Goal: Information Seeking & Learning: Learn about a topic

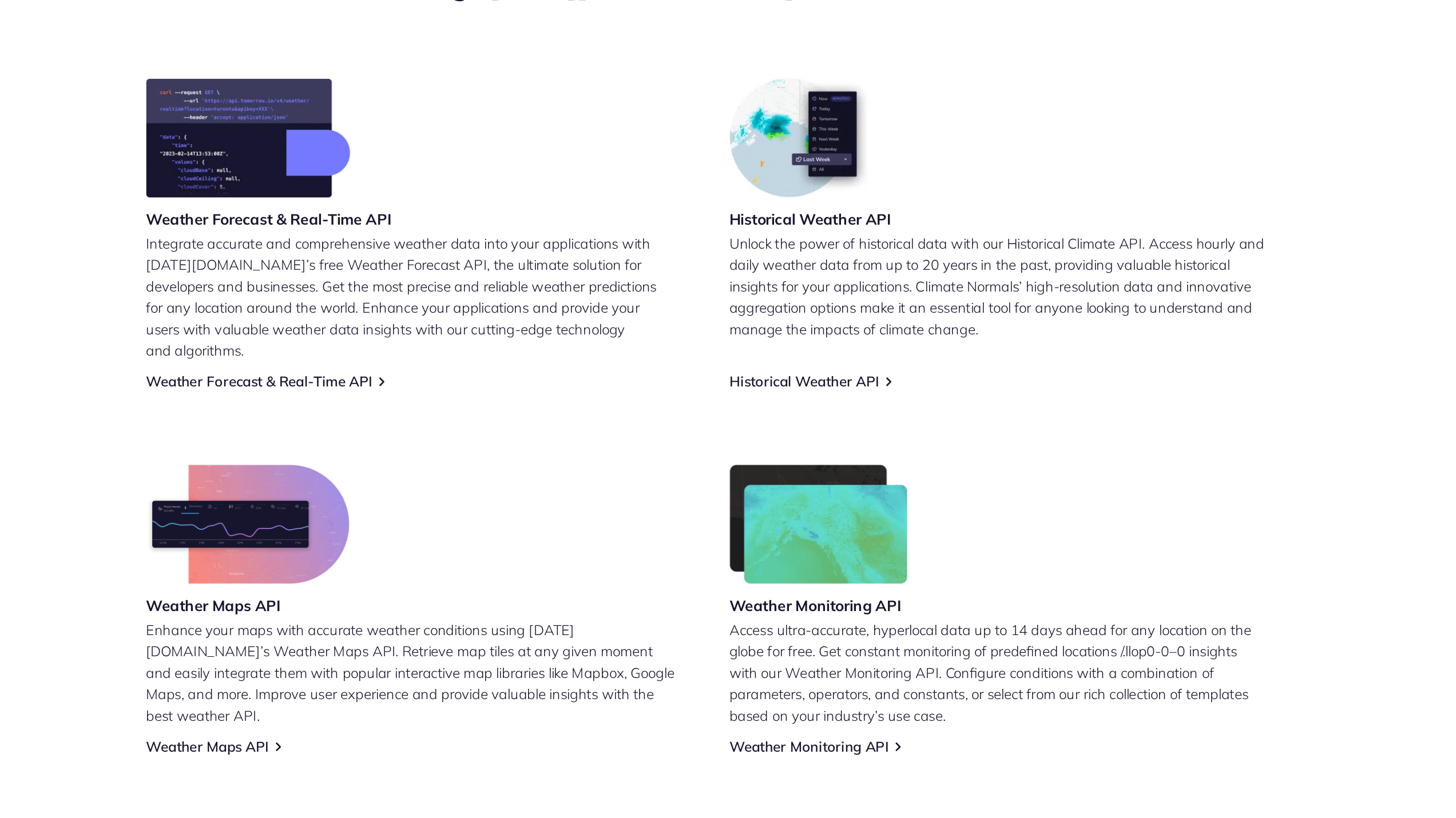
scroll to position [236, 0]
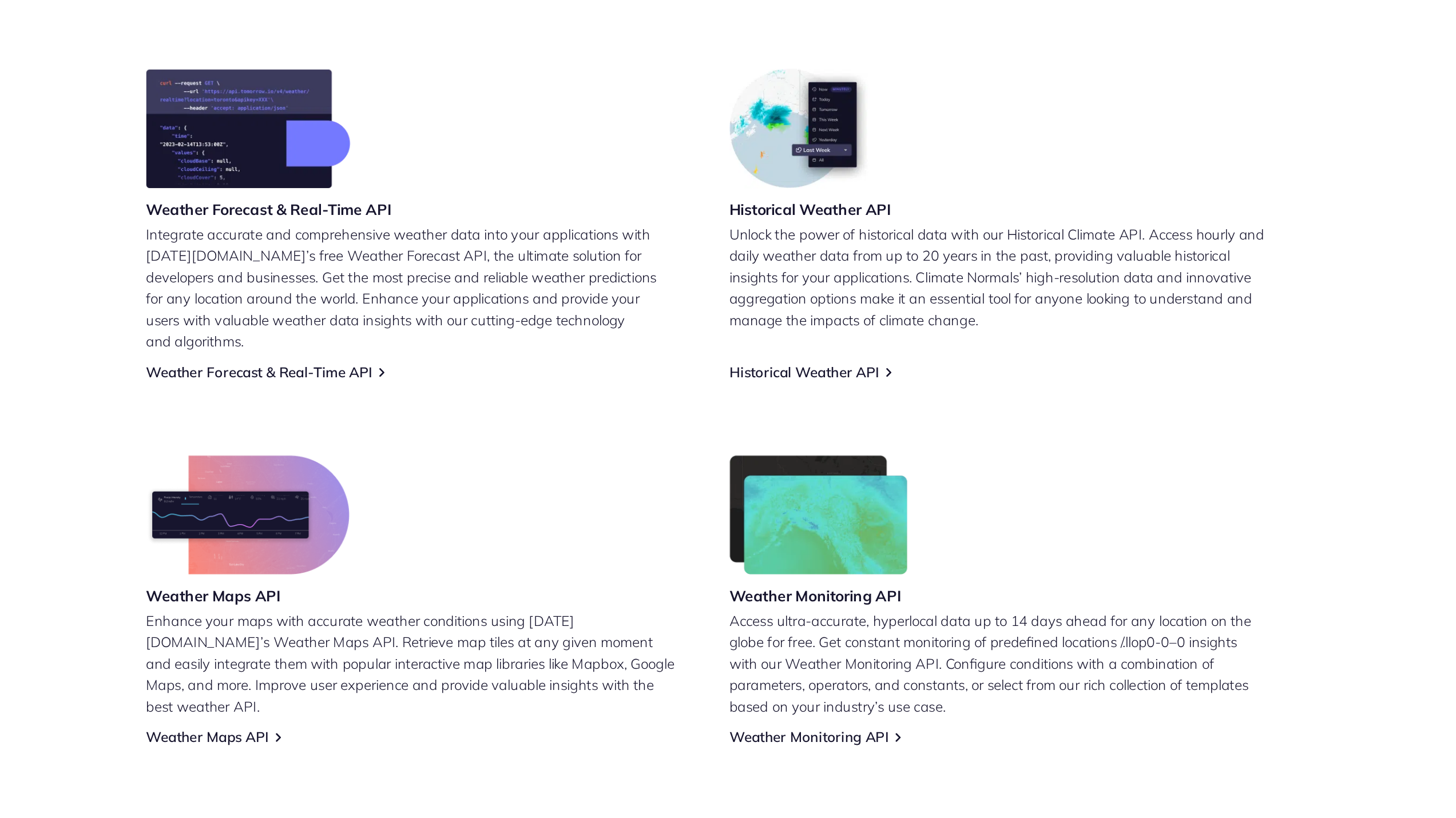
click at [466, 469] on link "Weather Forecast & Real-Time API" at bounding box center [455, 474] width 139 height 11
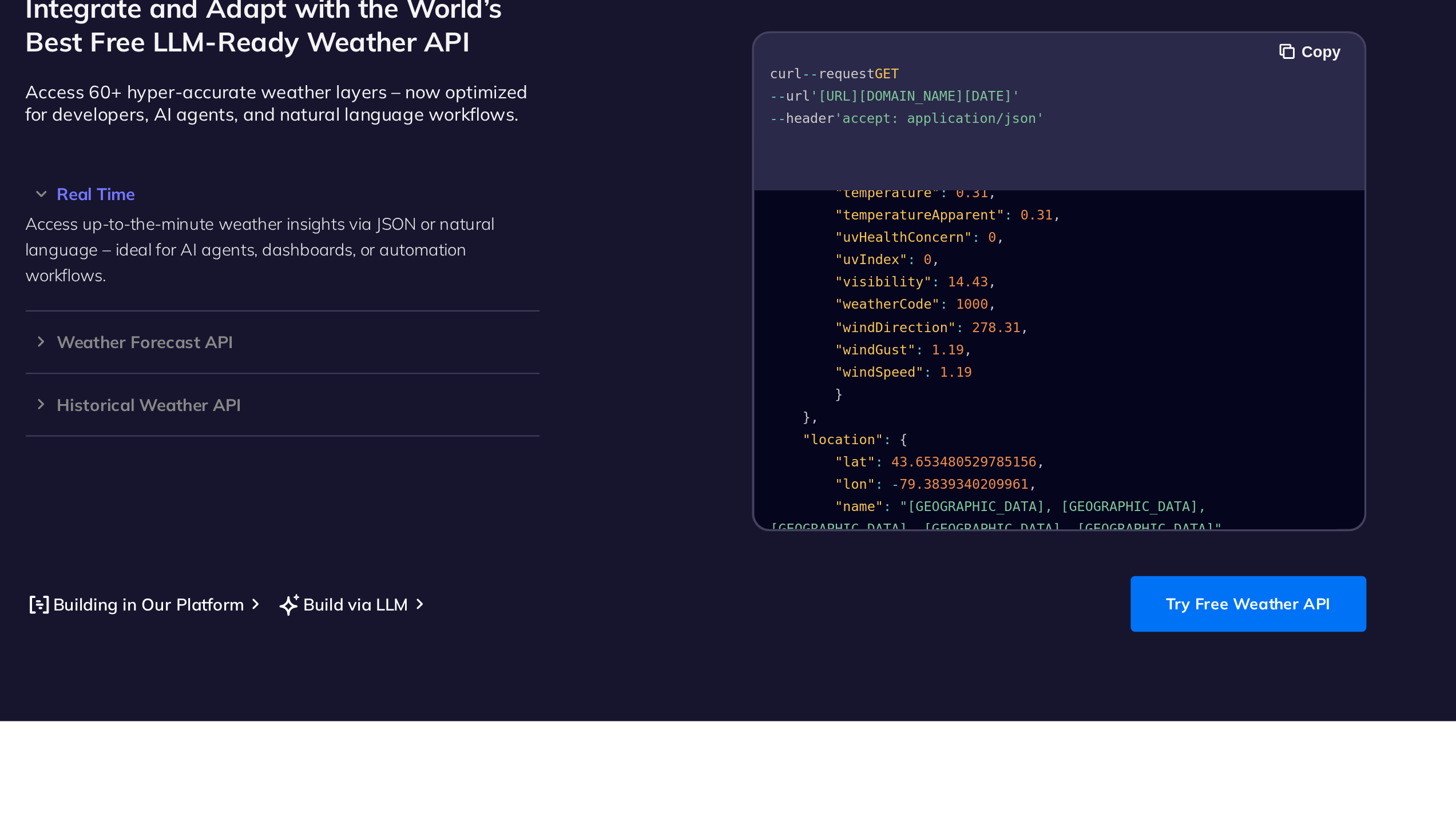
scroll to position [229, 0]
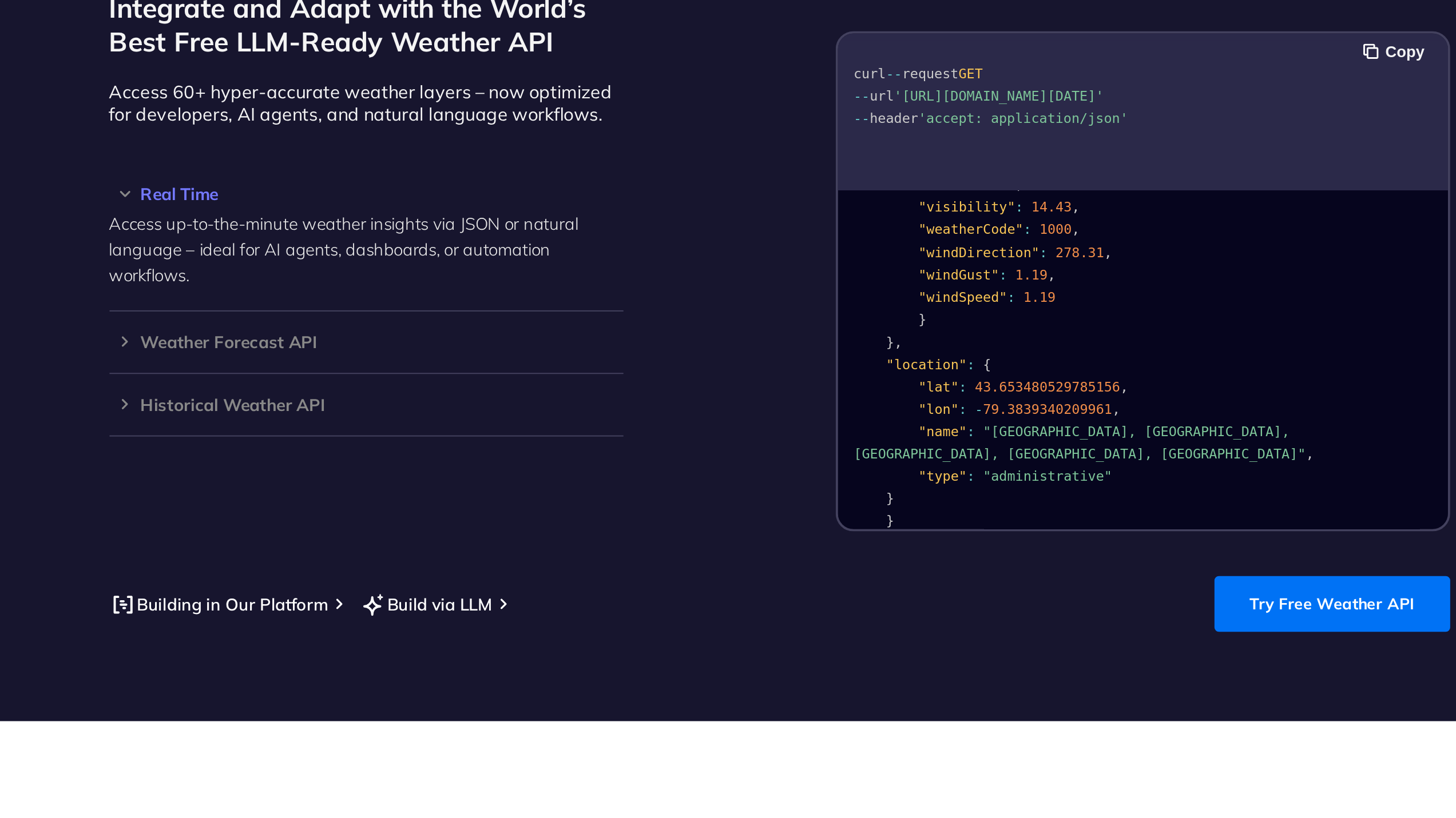
click at [980, 674] on link "Try Free Weather API" at bounding box center [1011, 686] width 121 height 28
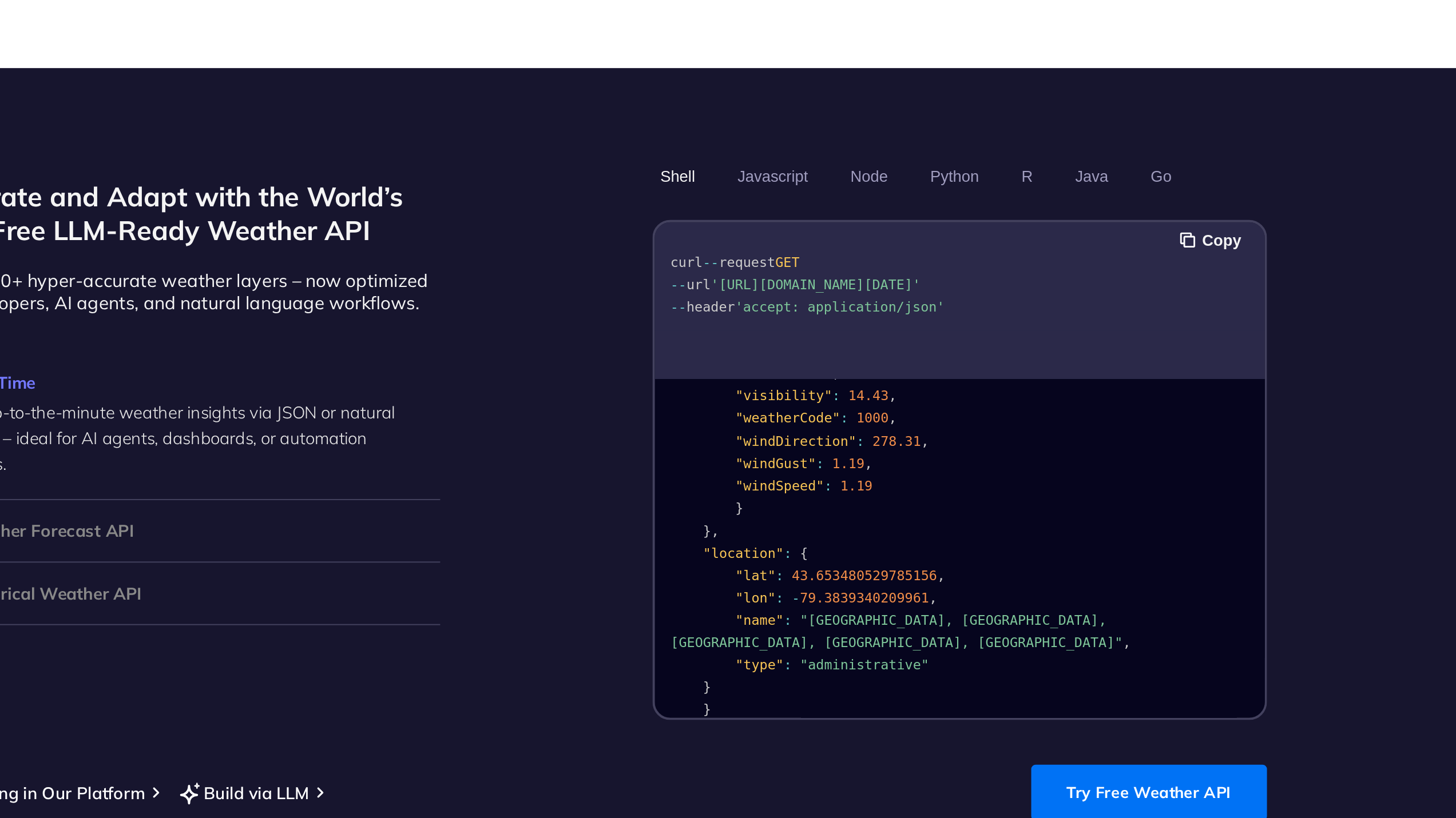
click at [825, 361] on button "Javascript" at bounding box center [818, 371] width 44 height 19
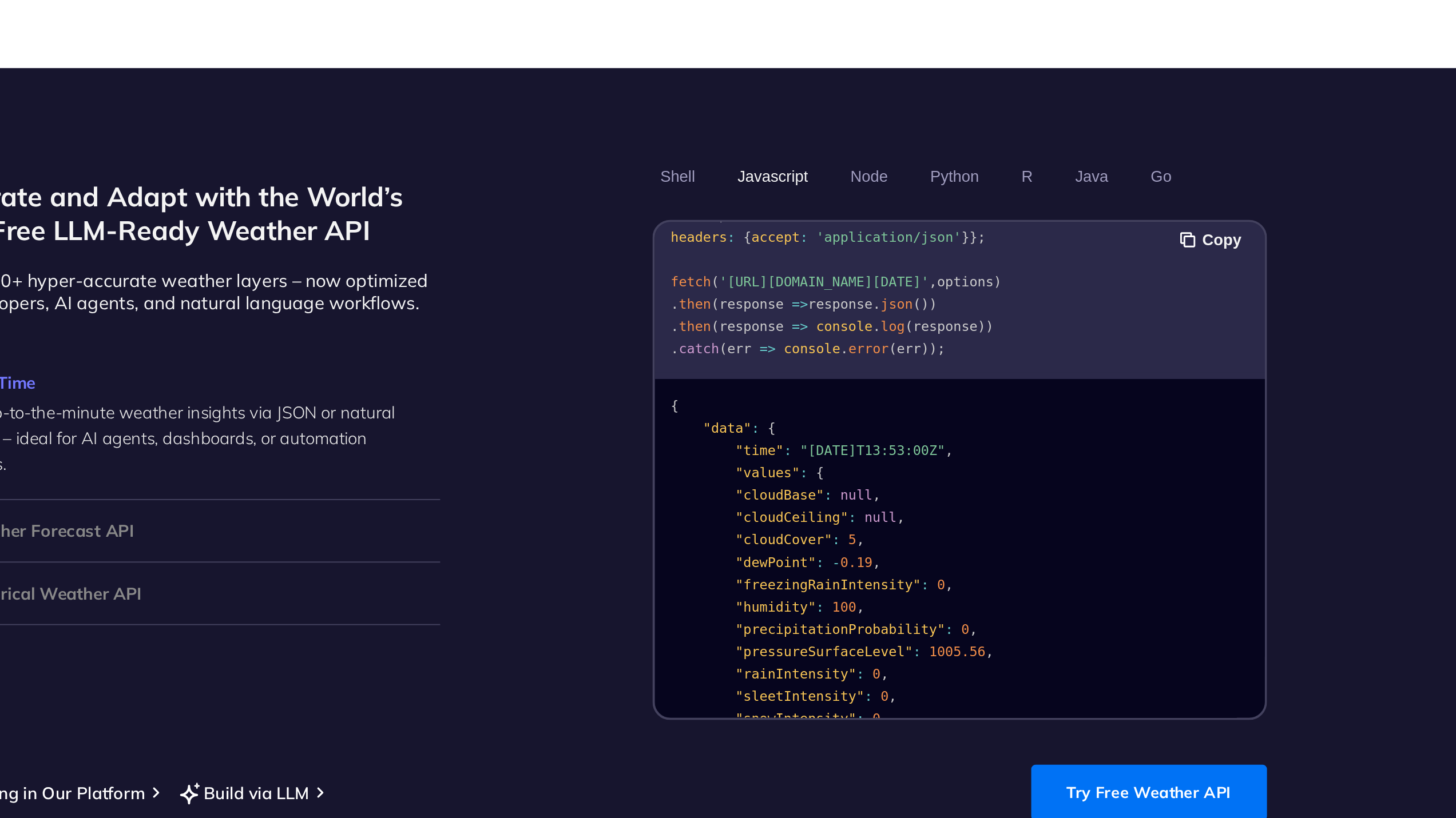
scroll to position [0, 0]
